Goal: Communication & Community: Share content

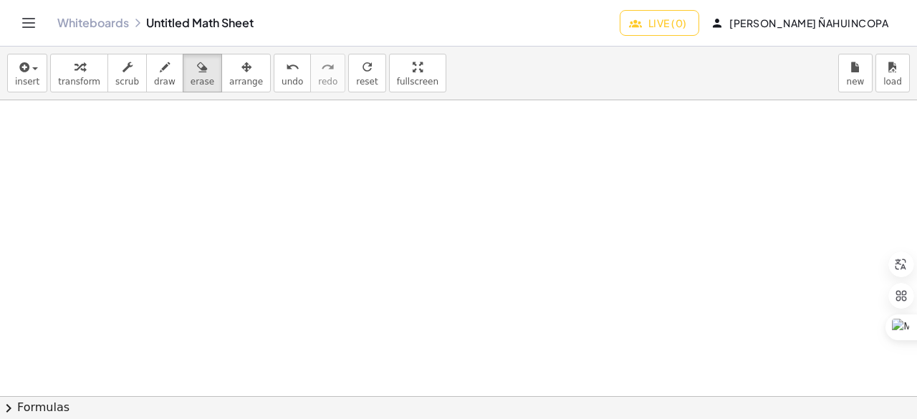
click at [687, 22] on span "Live (0)" at bounding box center [659, 22] width 54 height 13
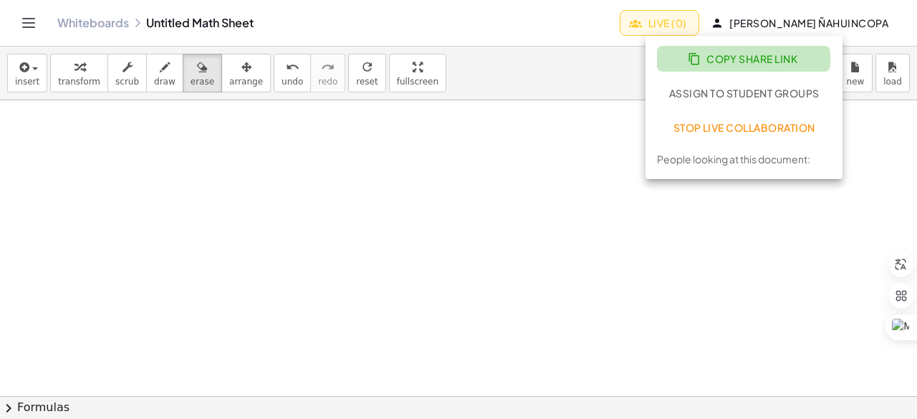
click at [740, 57] on span "Copy Share Link" at bounding box center [745, 58] width 108 height 13
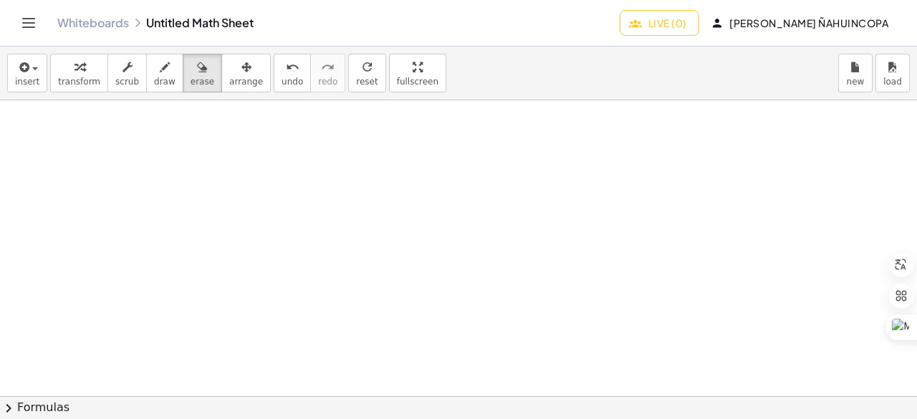
click at [687, 25] on span "Live (0)" at bounding box center [659, 22] width 54 height 13
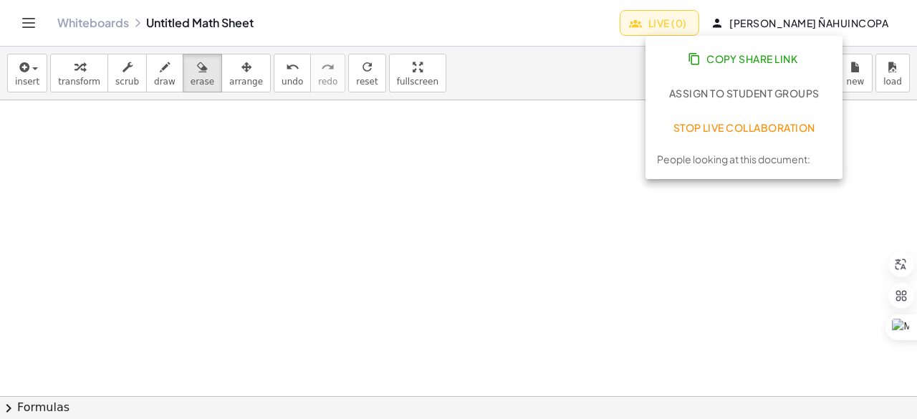
click at [724, 59] on span "Copy Share Link" at bounding box center [745, 58] width 108 height 13
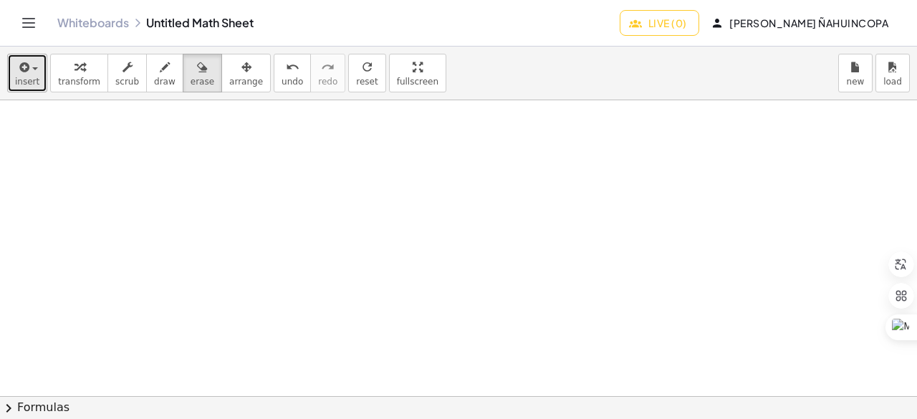
click at [30, 66] on div "button" at bounding box center [27, 66] width 24 height 17
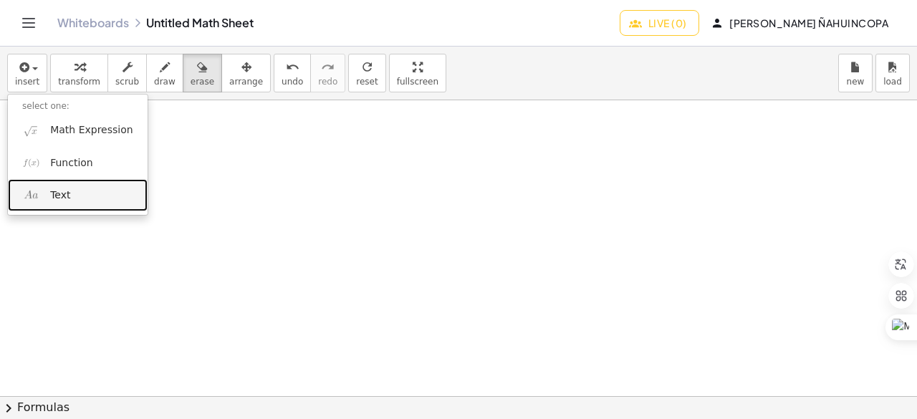
click at [81, 193] on link "Text" at bounding box center [78, 195] width 140 height 32
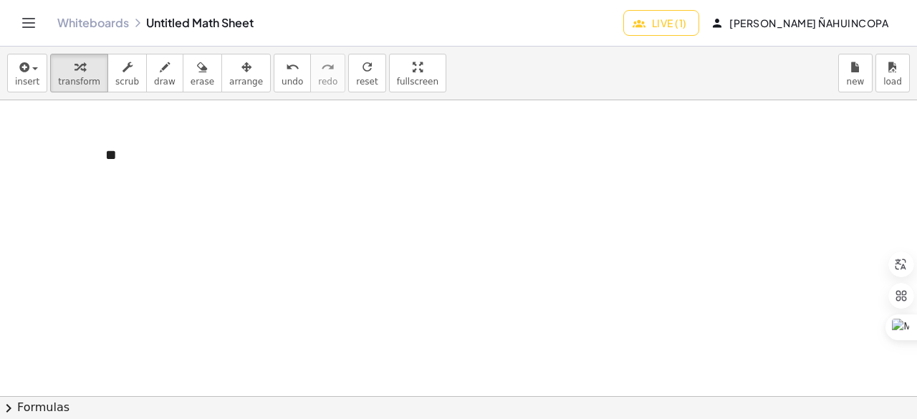
click at [152, 157] on div "**" at bounding box center [198, 154] width 215 height 49
click at [119, 161] on div "**" at bounding box center [198, 154] width 215 height 49
click at [408, 191] on div at bounding box center [458, 397] width 917 height 594
click at [38, 70] on button "insert" at bounding box center [27, 73] width 40 height 39
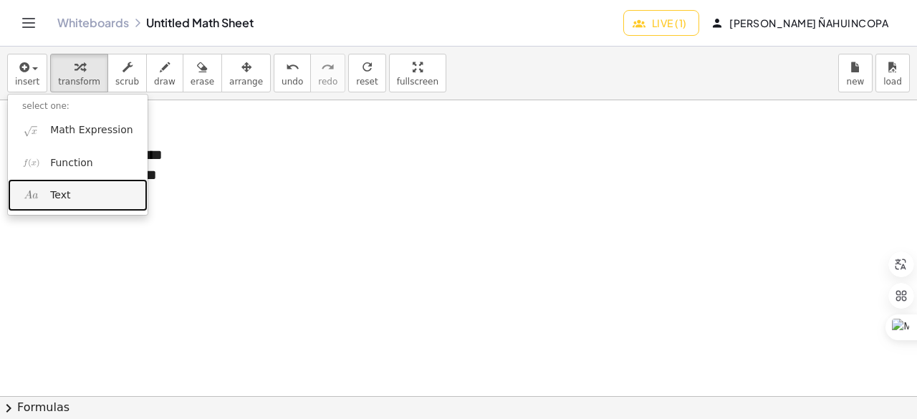
drag, startPoint x: 82, startPoint y: 193, endPoint x: 246, endPoint y: 167, distance: 165.5
click at [82, 193] on link "Text" at bounding box center [78, 195] width 140 height 32
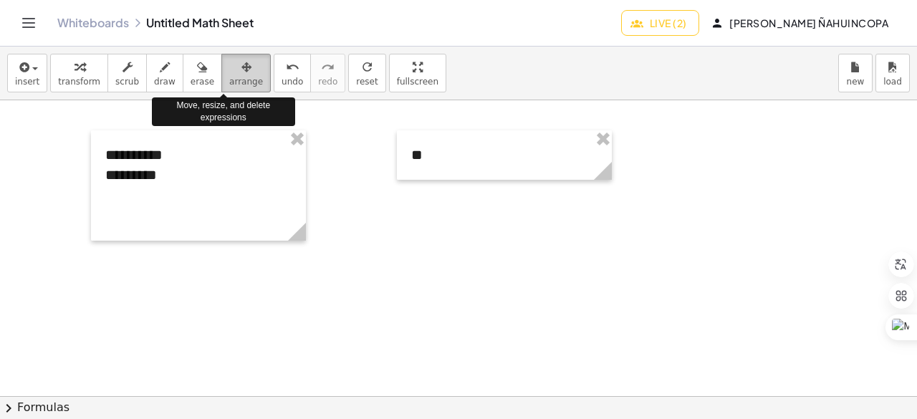
click at [231, 72] on div "button" at bounding box center [246, 66] width 34 height 17
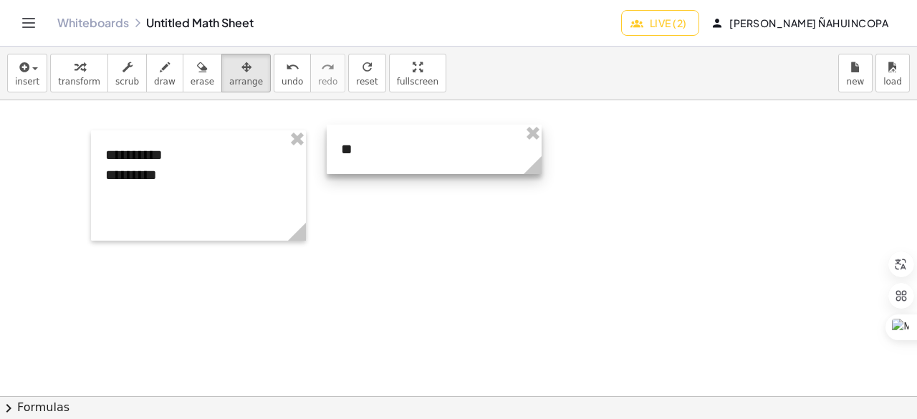
drag, startPoint x: 467, startPoint y: 174, endPoint x: 397, endPoint y: 168, distance: 70.5
click at [397, 168] on div at bounding box center [434, 149] width 215 height 49
click at [409, 206] on div at bounding box center [458, 397] width 917 height 594
click at [381, 160] on div at bounding box center [434, 149] width 215 height 49
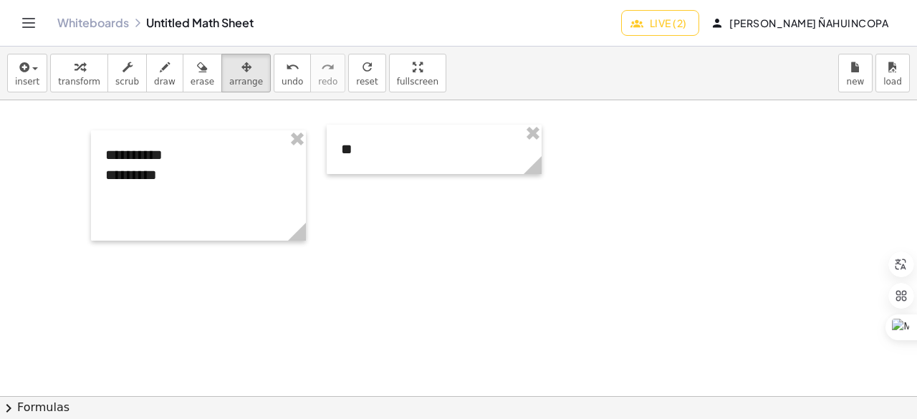
click at [687, 22] on span "Live (2)" at bounding box center [660, 22] width 53 height 13
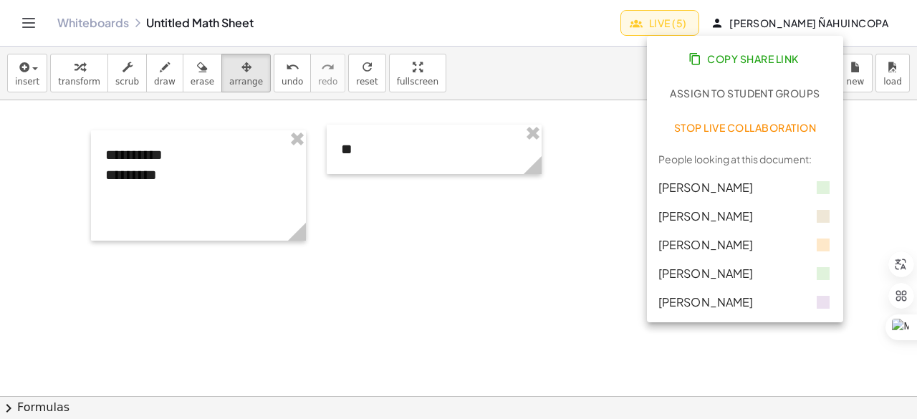
click at [606, 153] on div at bounding box center [458, 397] width 917 height 594
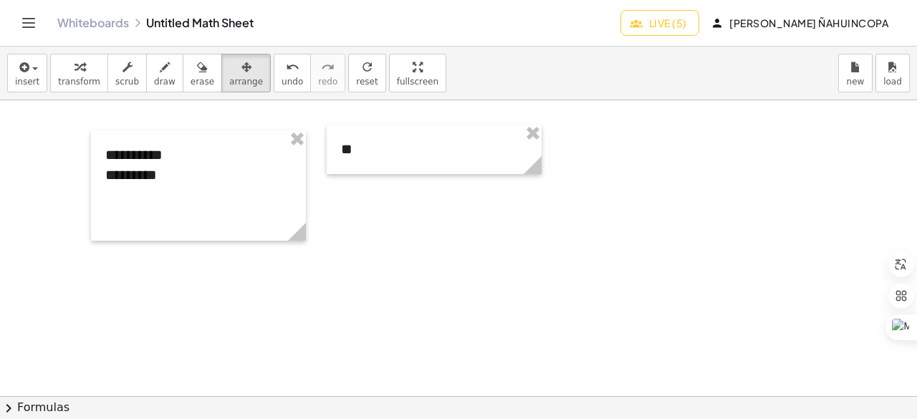
click at [687, 24] on span "Live (5)" at bounding box center [660, 22] width 54 height 13
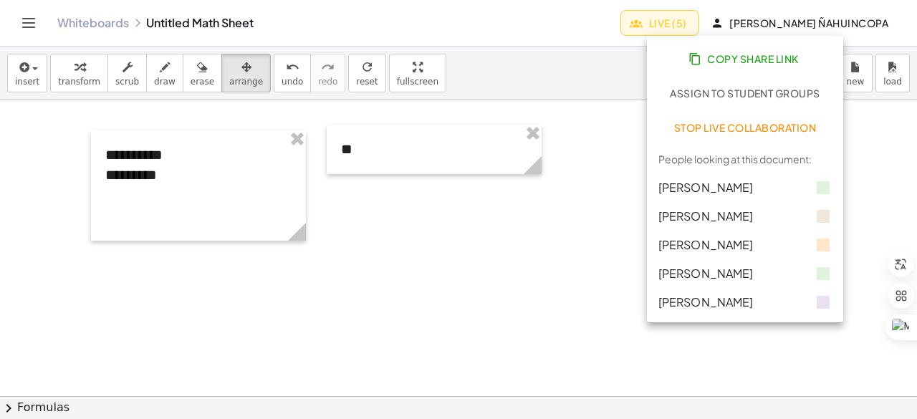
click at [592, 161] on div at bounding box center [458, 397] width 917 height 594
